Goal: Task Accomplishment & Management: Use online tool/utility

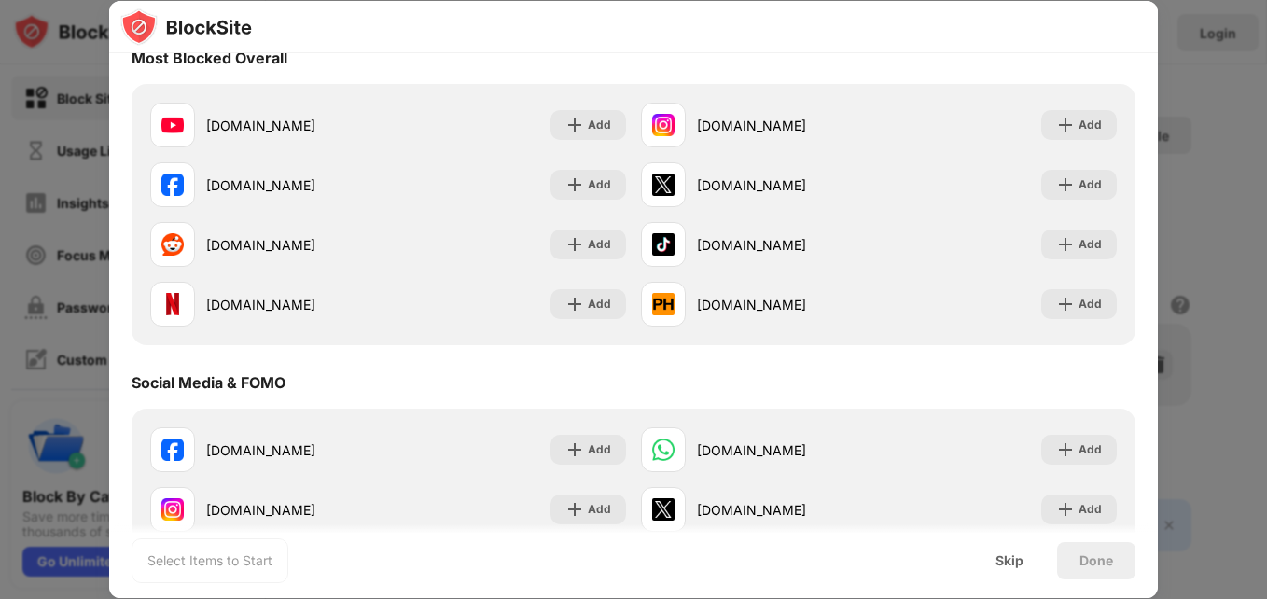
scroll to position [224, 0]
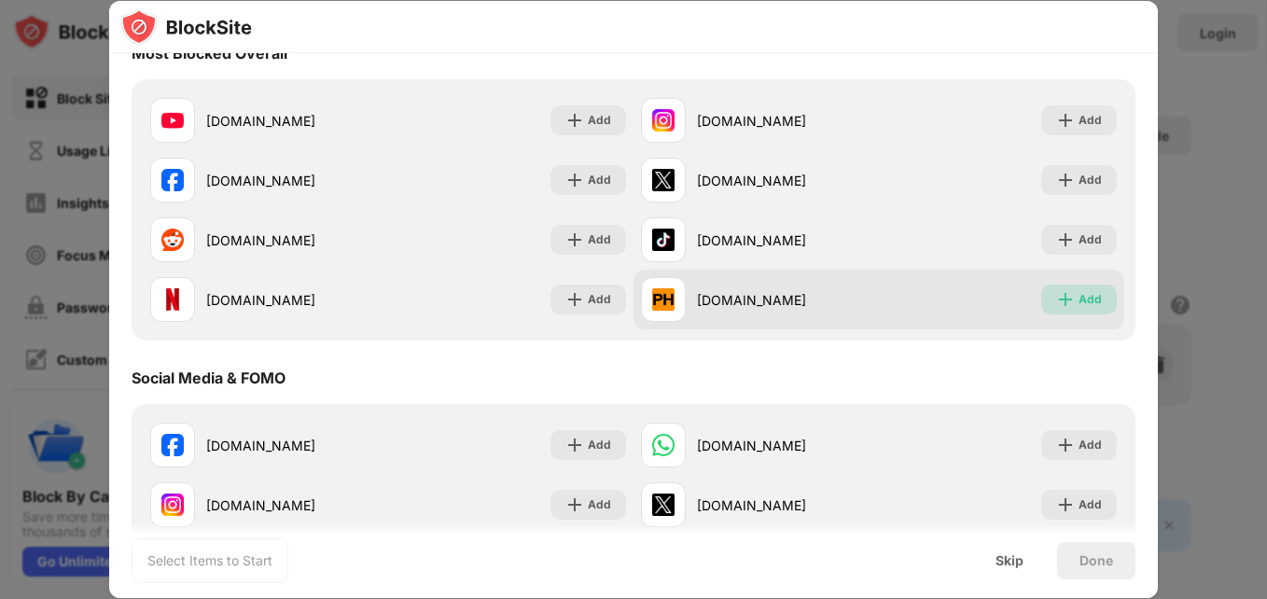
click at [1063, 298] on div "Add" at bounding box center [1079, 300] width 76 height 30
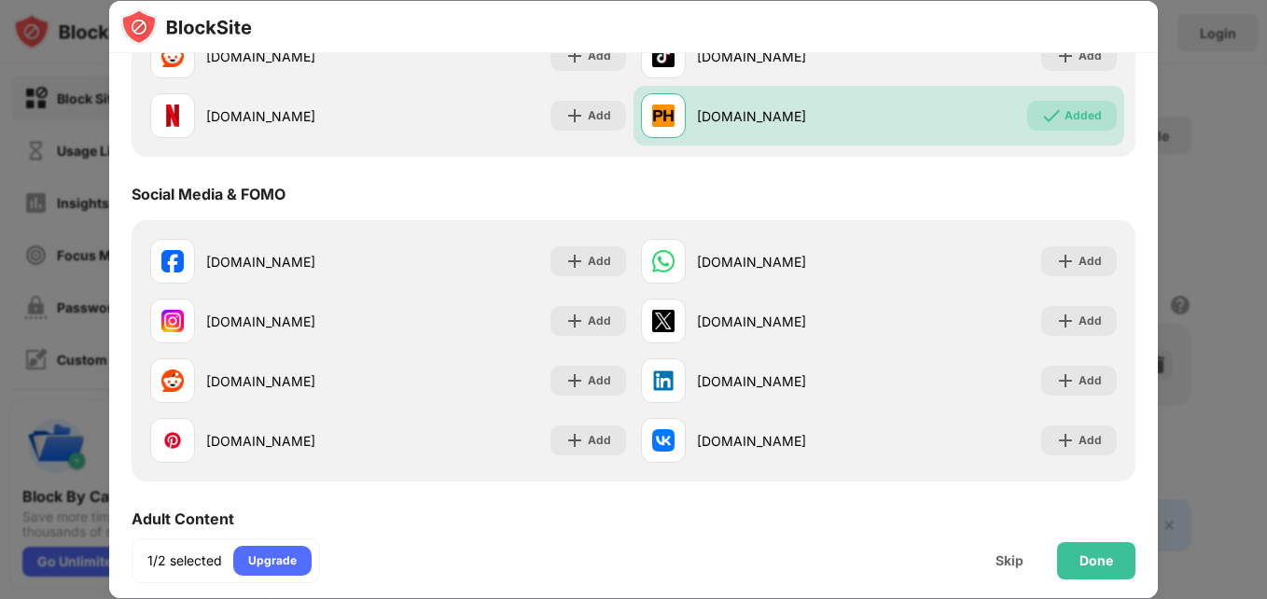
scroll to position [434, 0]
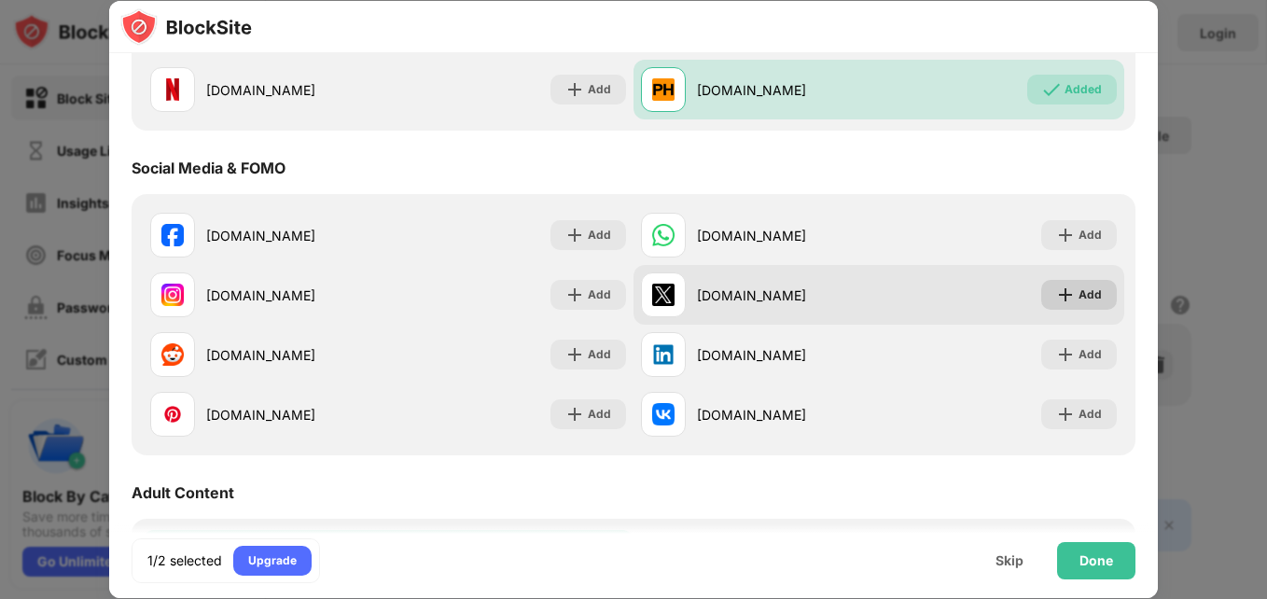
click at [1078, 295] on div "Add" at bounding box center [1089, 294] width 23 height 19
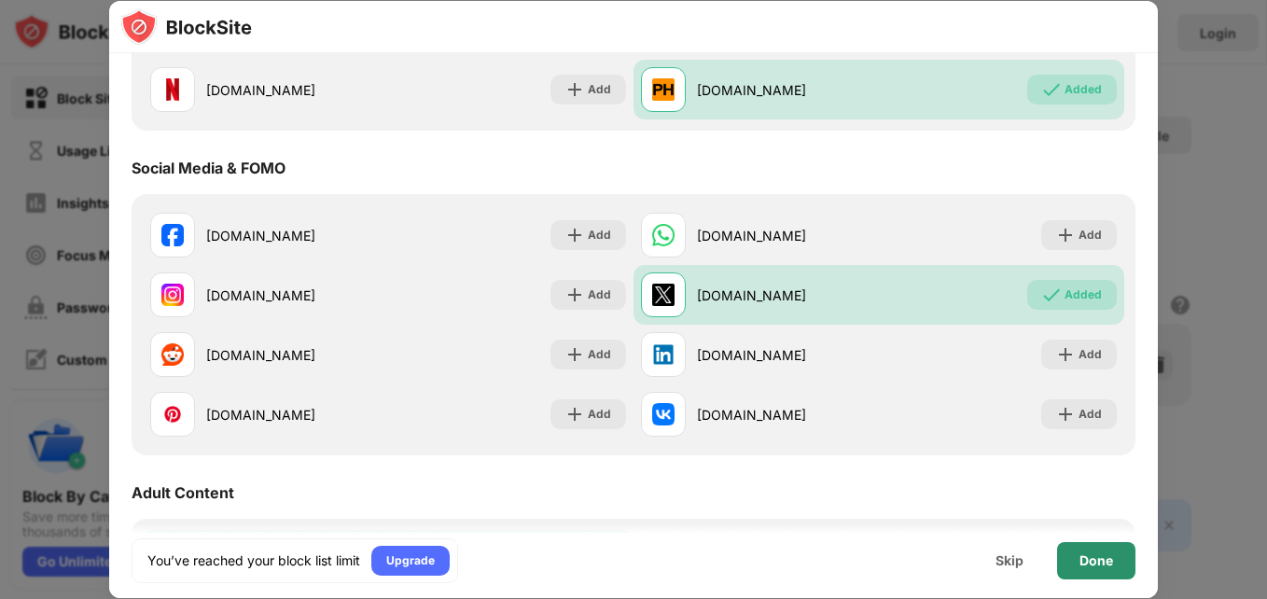
click at [1093, 566] on div "Done" at bounding box center [1096, 560] width 34 height 15
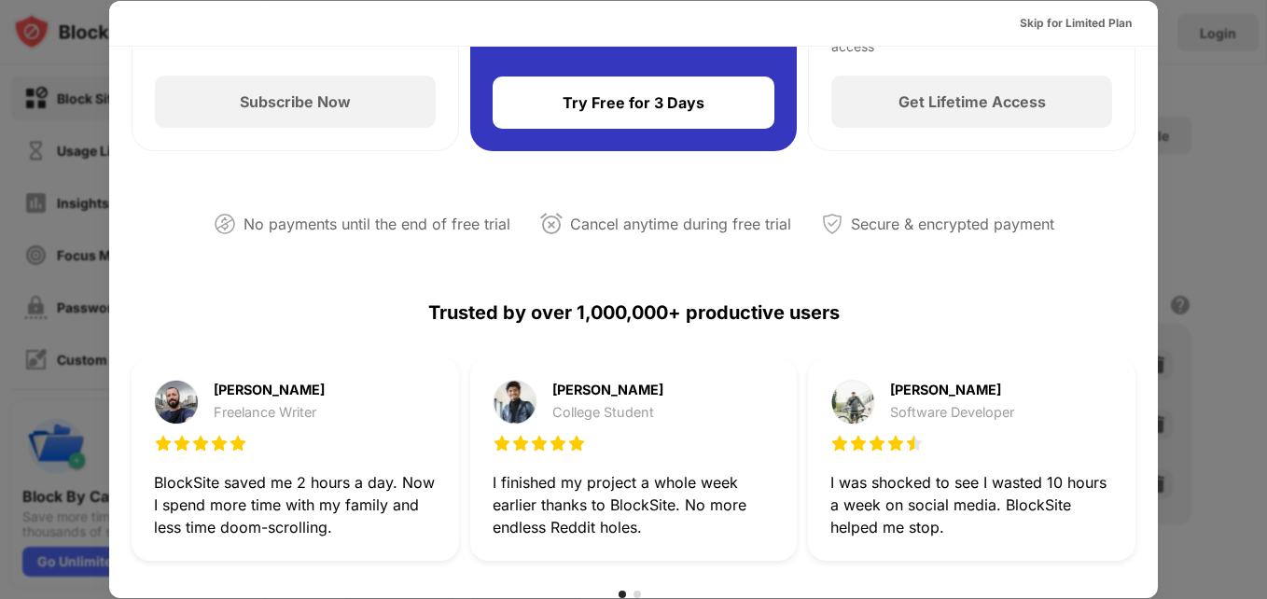
scroll to position [0, 0]
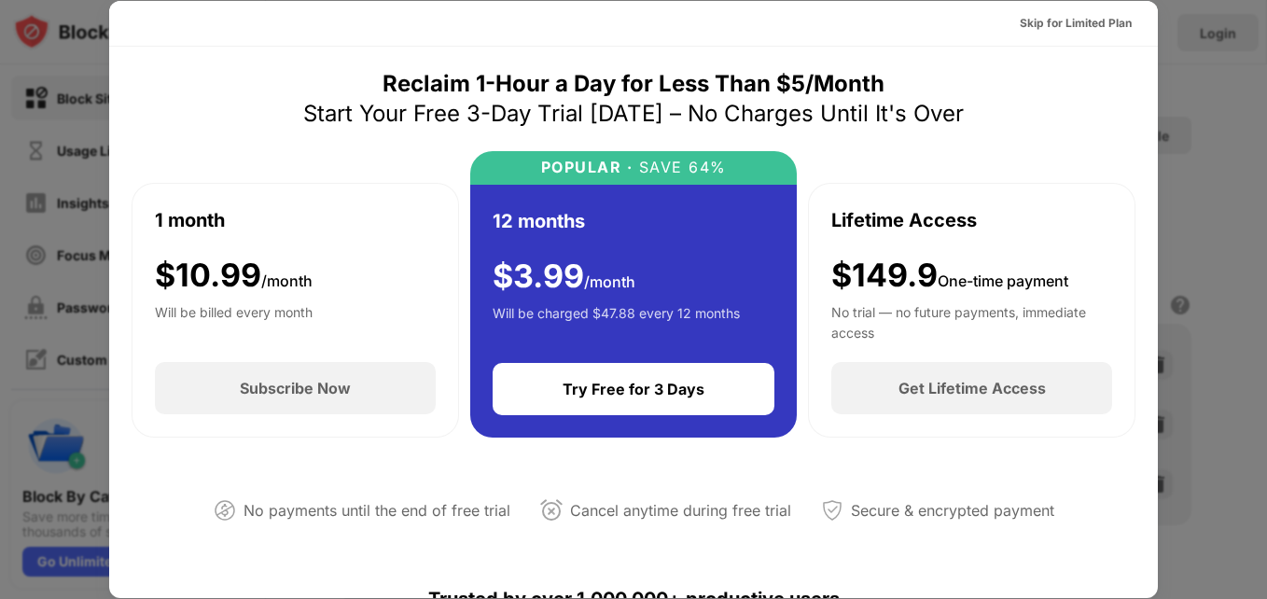
click at [1216, 133] on div at bounding box center [633, 299] width 1267 height 599
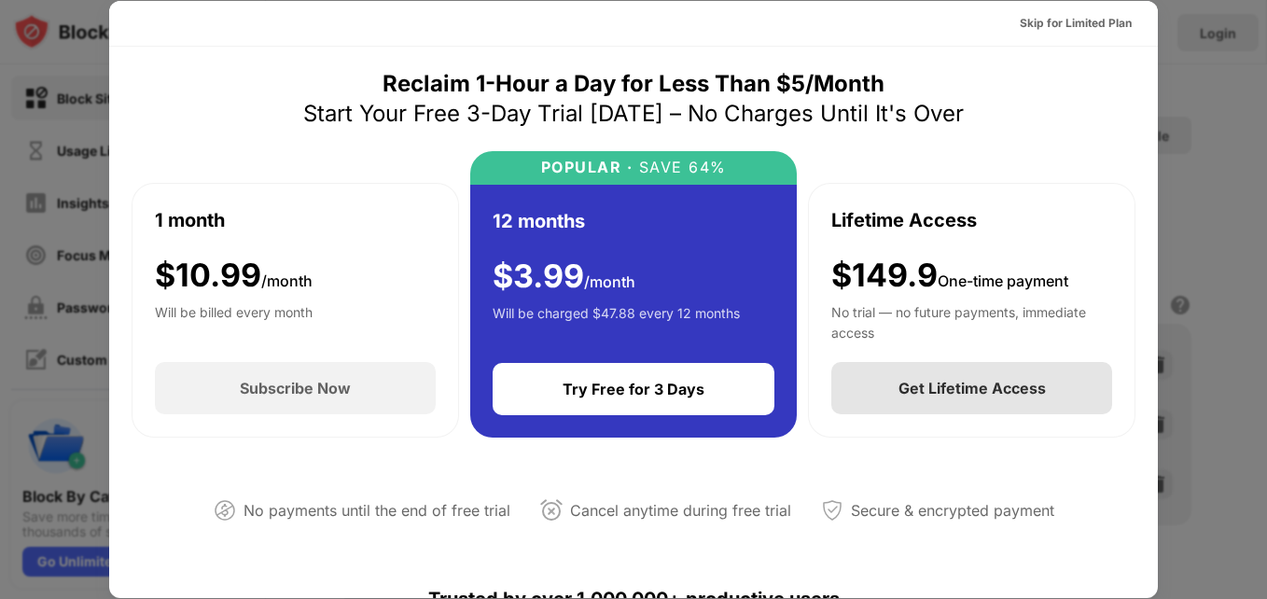
click at [945, 388] on div "Get Lifetime Access" at bounding box center [971, 388] width 147 height 19
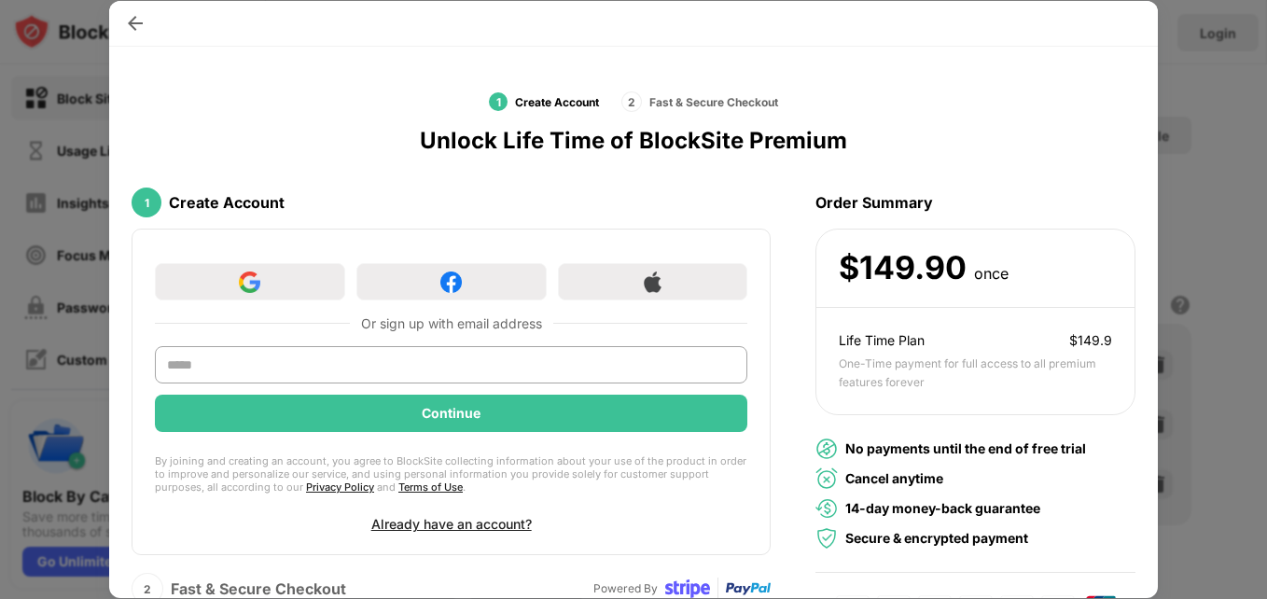
click at [48, 165] on div at bounding box center [633, 299] width 1267 height 599
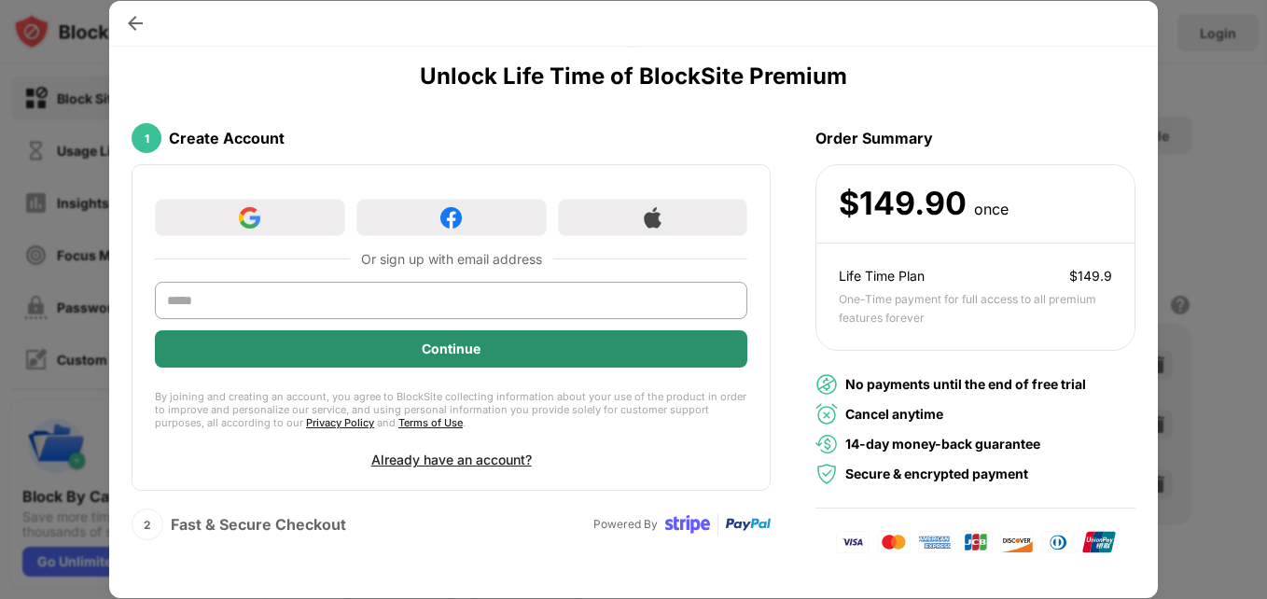
click at [456, 345] on div "Continue" at bounding box center [451, 348] width 59 height 15
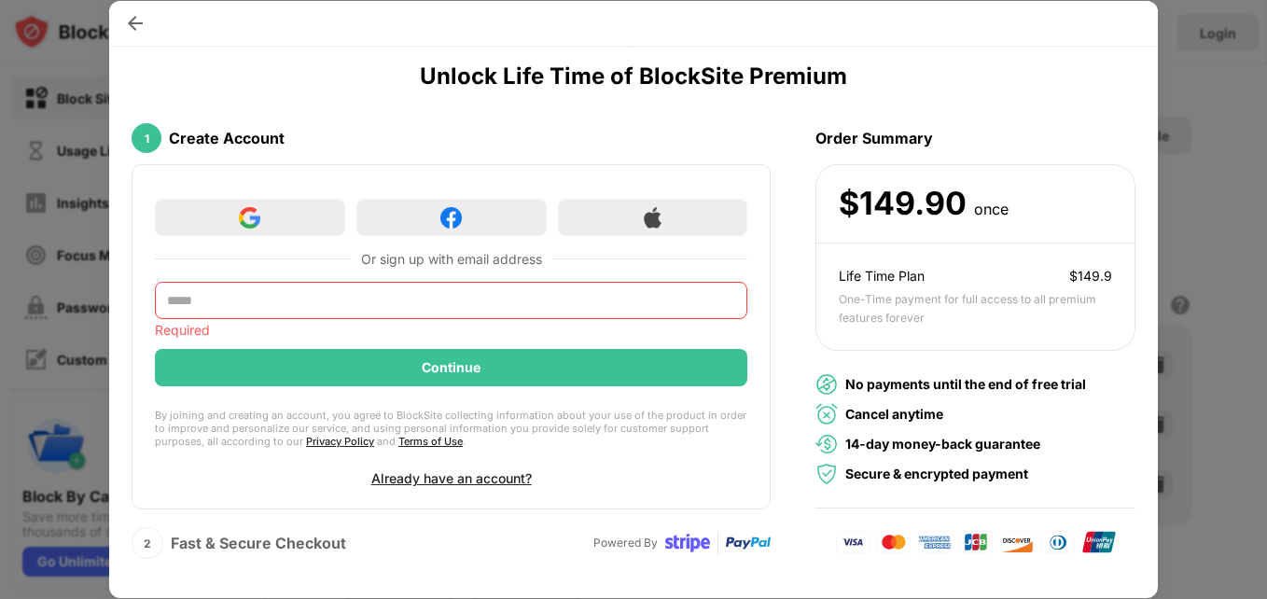
scroll to position [0, 0]
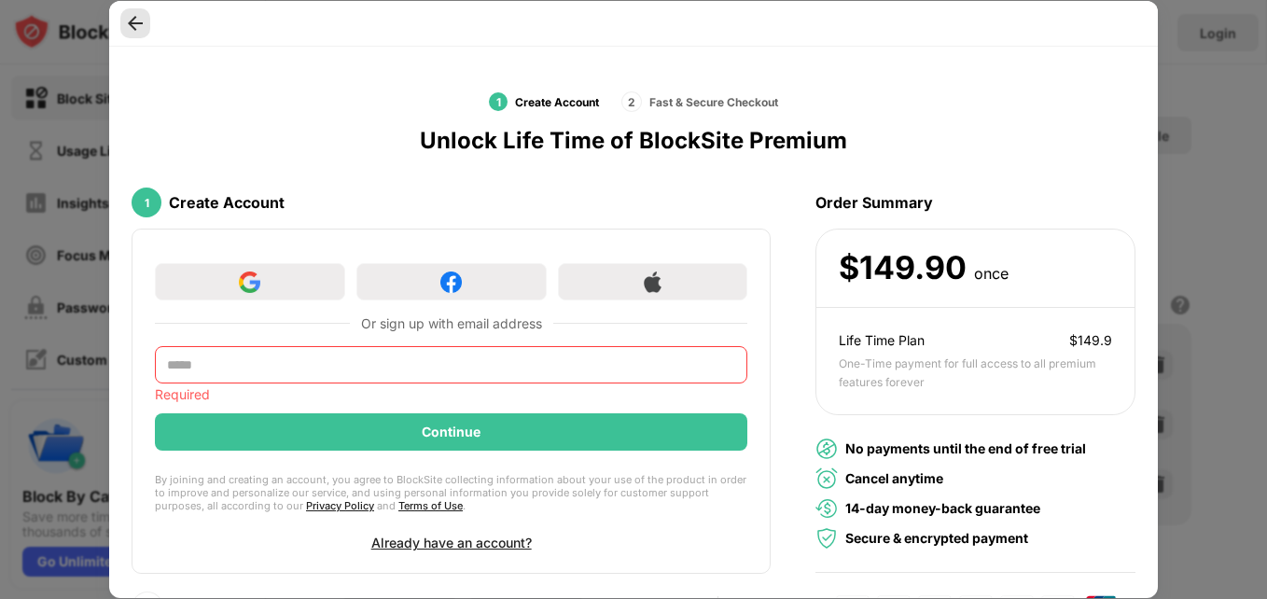
click at [134, 20] on img at bounding box center [135, 23] width 19 height 19
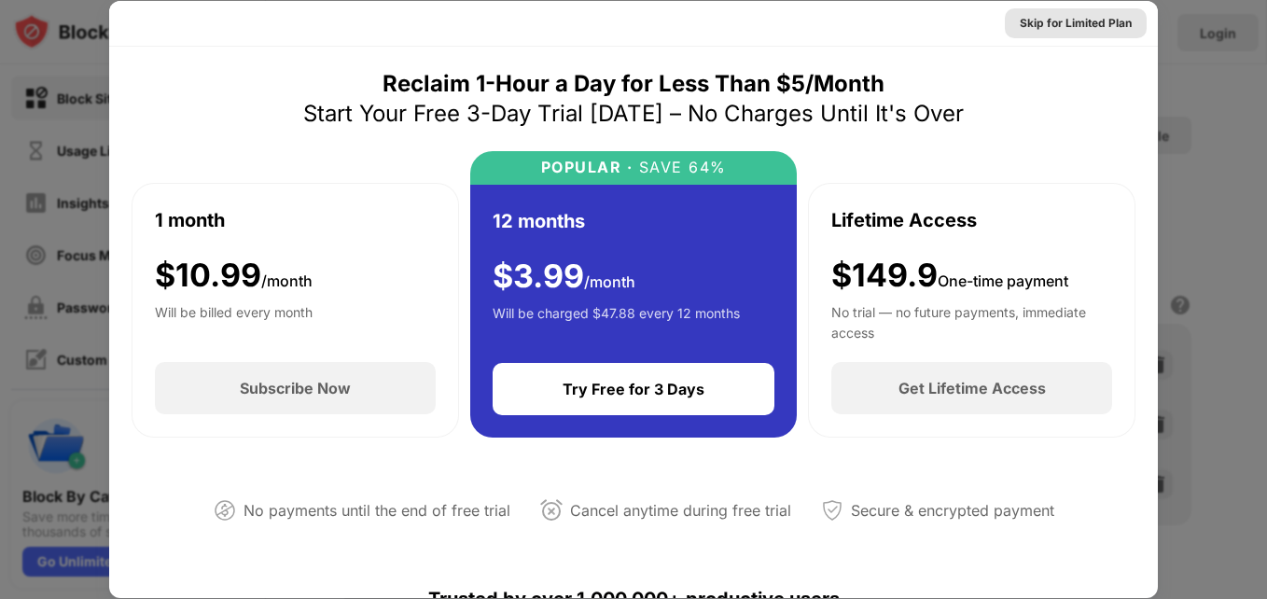
click at [1084, 23] on div "Skip for Limited Plan" at bounding box center [1076, 23] width 112 height 19
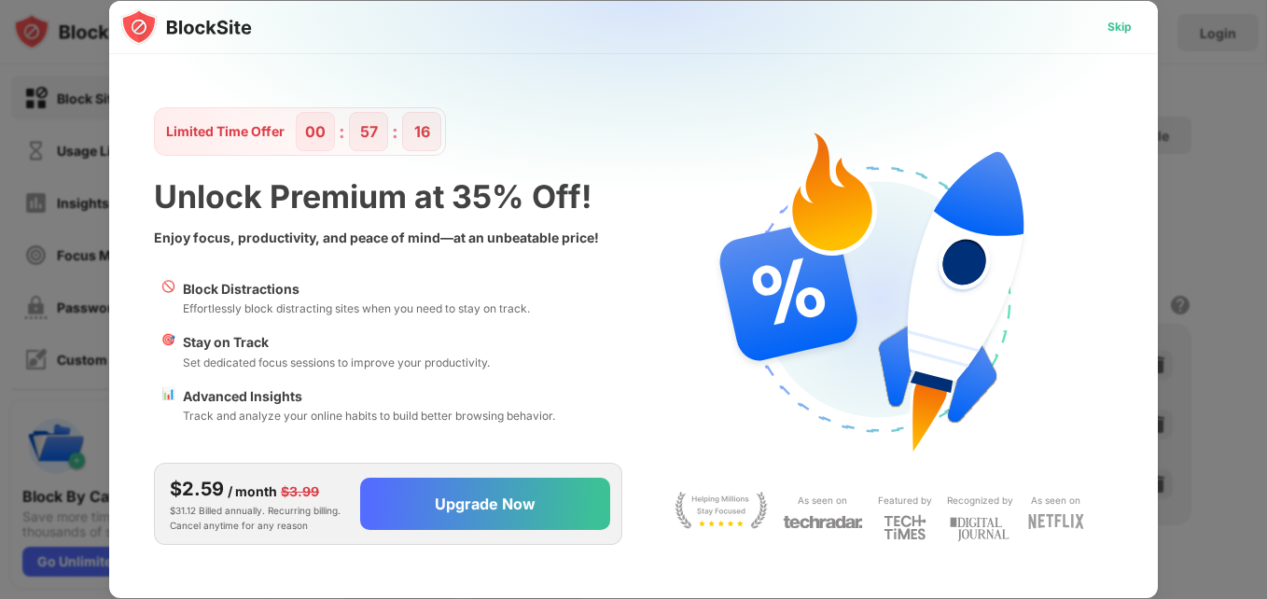
click at [1122, 29] on div "Skip" at bounding box center [1119, 27] width 24 height 19
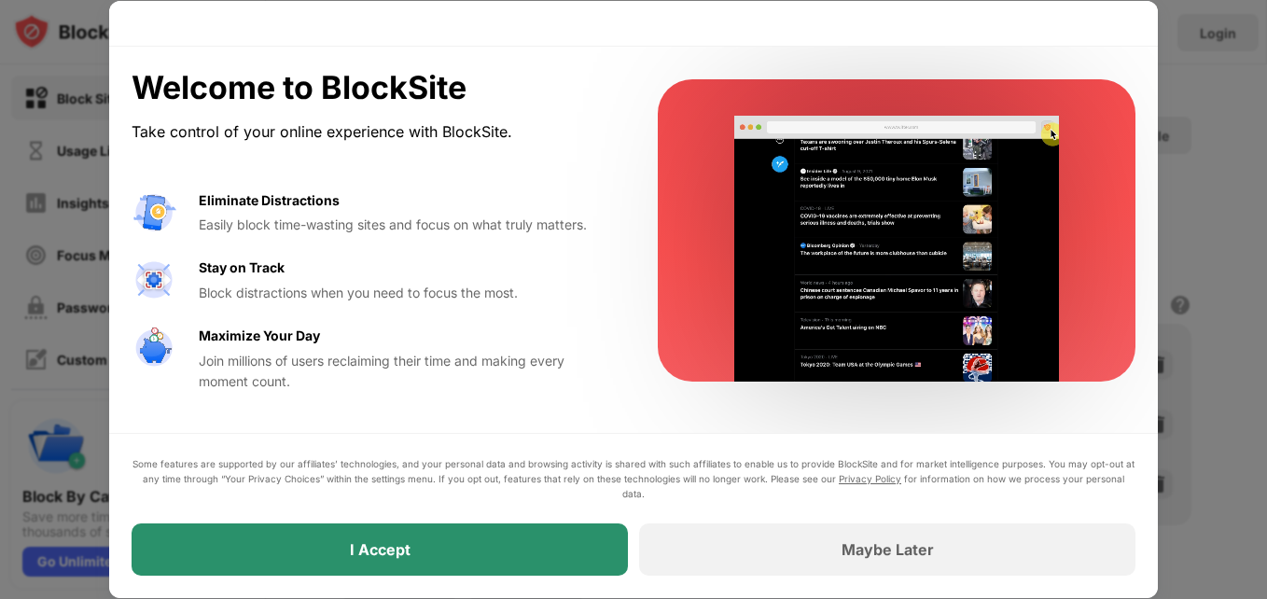
click at [409, 552] on div "I Accept" at bounding box center [380, 549] width 61 height 19
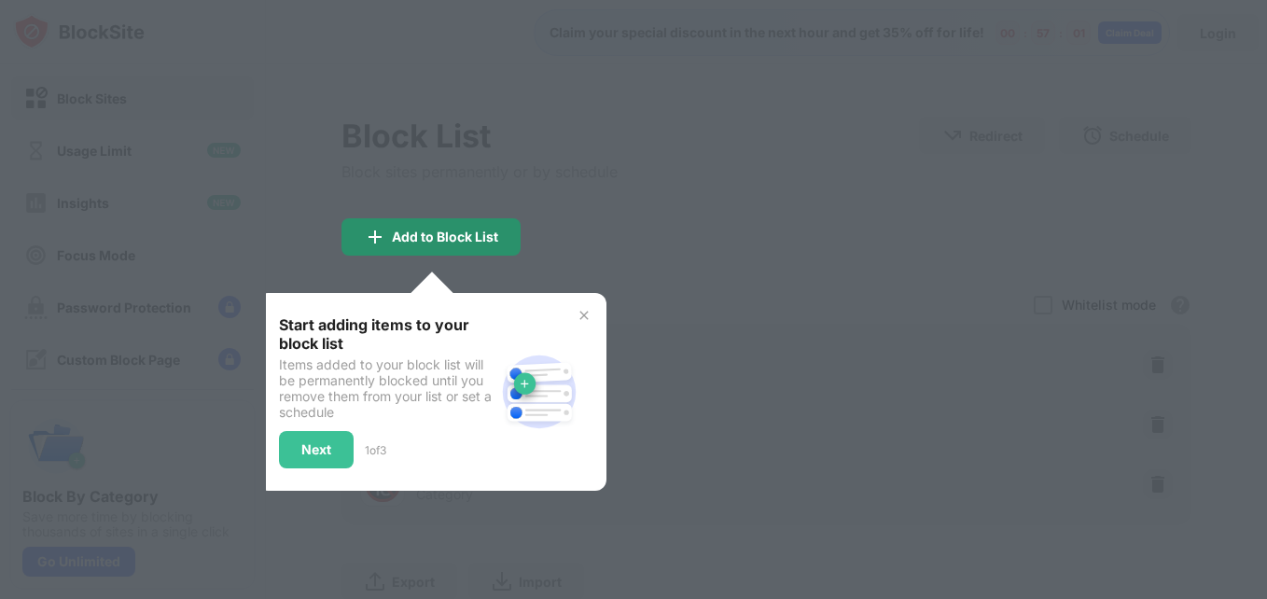
click at [438, 238] on div "Add to Block List" at bounding box center [445, 236] width 106 height 15
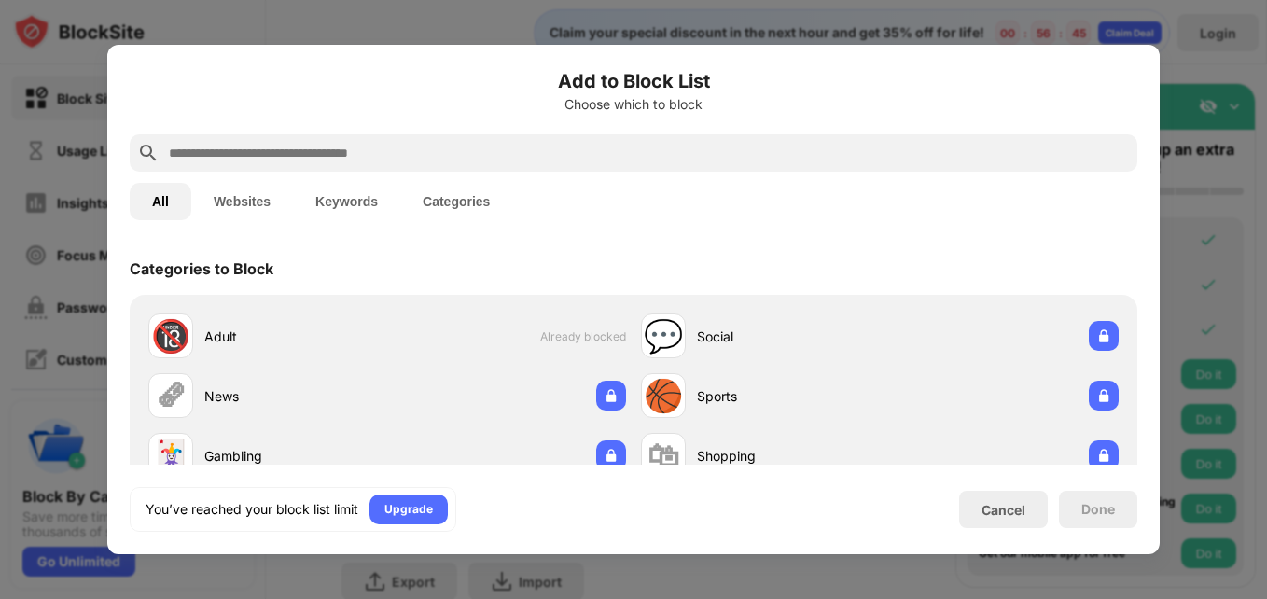
click at [1181, 222] on div at bounding box center [633, 299] width 1267 height 599
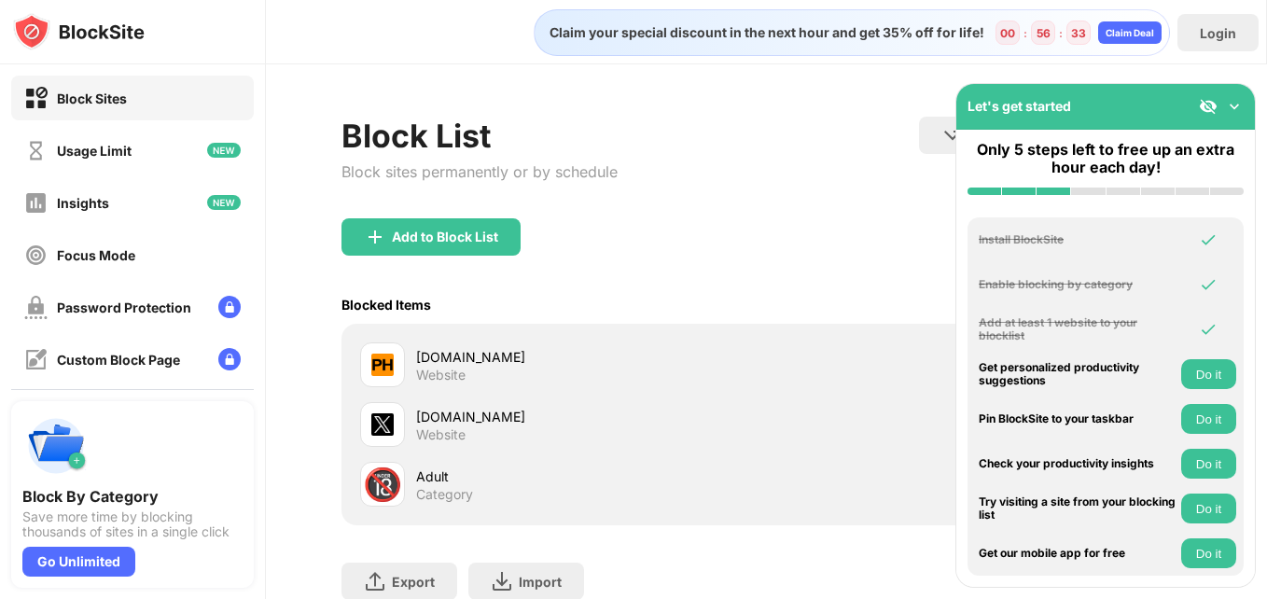
click at [904, 90] on div "Block List Block sites permanently or by schedule Redirect Choose a site to be …" at bounding box center [766, 393] width 1001 height 659
click at [853, 88] on div "Block List Block sites permanently or by schedule Redirect Choose a site to be …" at bounding box center [766, 393] width 1001 height 659
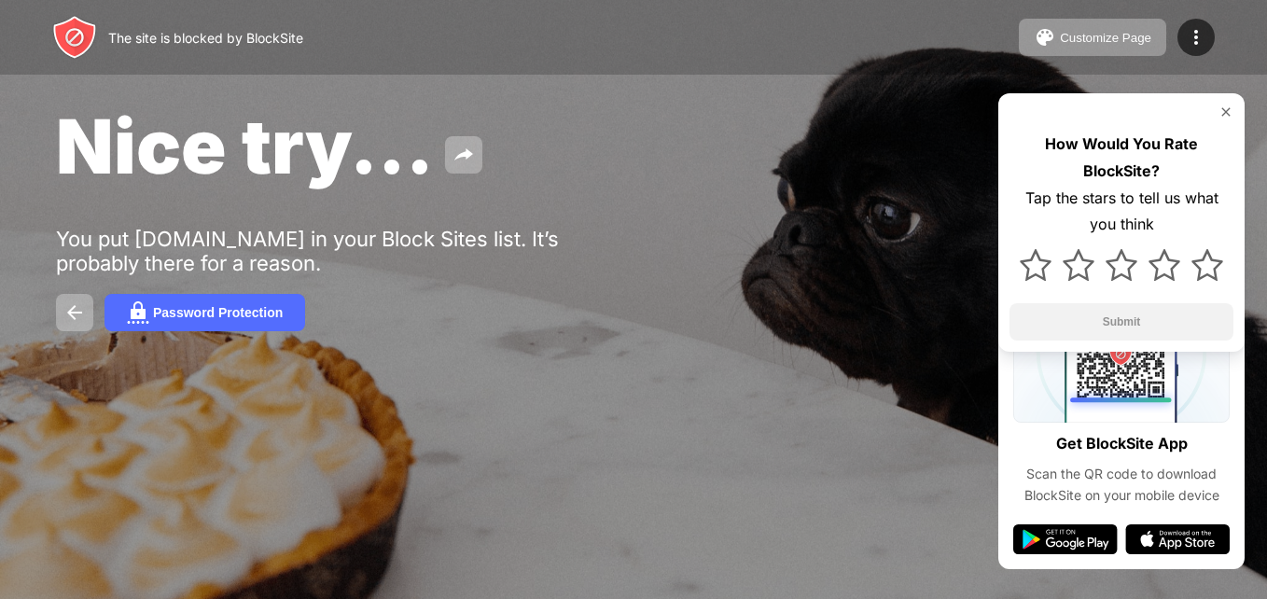
click at [715, 53] on div "The site is blocked by BlockSite Customize Page Edit Block List Redirect Custom…" at bounding box center [633, 37] width 1267 height 75
